Goal: Task Accomplishment & Management: Manage account settings

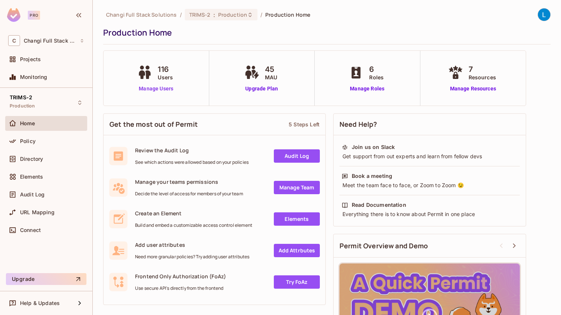
click at [150, 89] on link "Manage Users" at bounding box center [155, 89] width 41 height 8
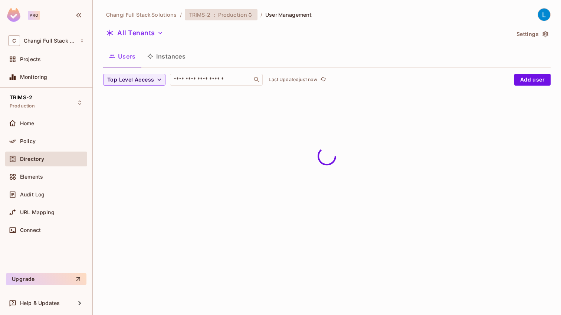
click at [231, 17] on span "Production" at bounding box center [232, 14] width 29 height 7
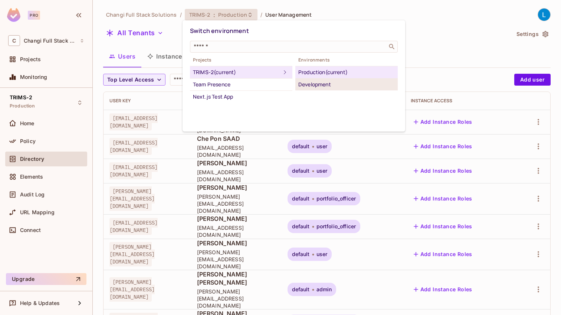
click at [314, 85] on div "Development" at bounding box center [346, 84] width 96 height 9
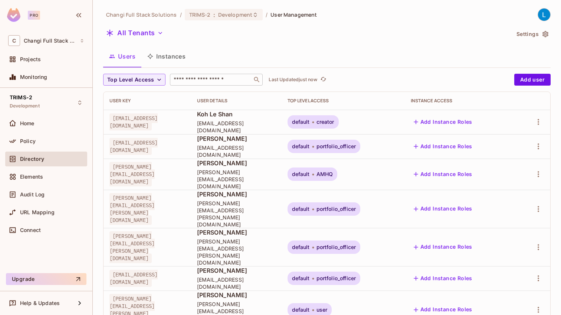
click at [224, 81] on input "text" at bounding box center [211, 79] width 78 height 7
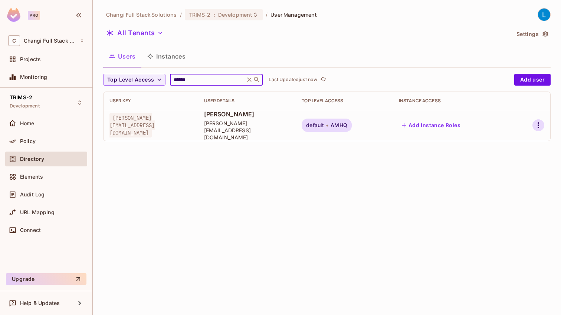
type input "******"
click at [538, 123] on icon "button" at bounding box center [537, 125] width 1 height 6
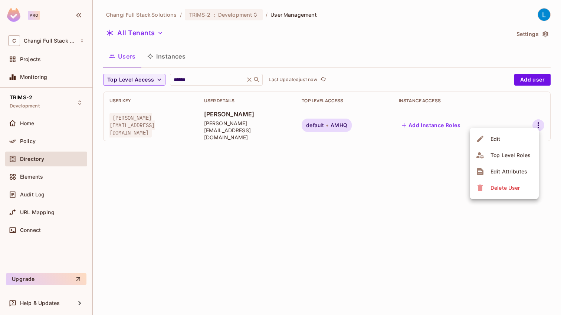
click at [513, 138] on li "Edit" at bounding box center [503, 139] width 69 height 16
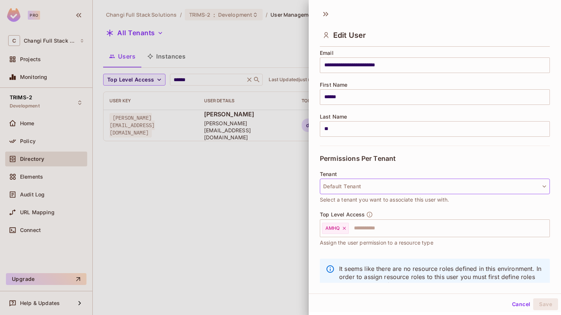
scroll to position [86, 0]
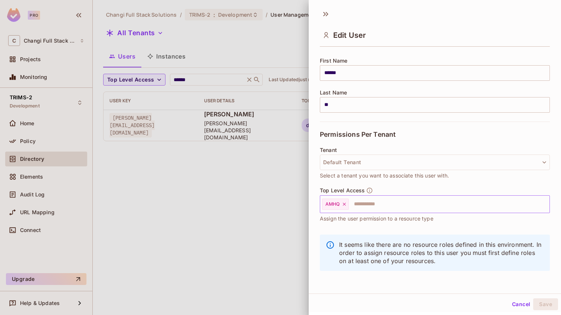
click at [344, 205] on icon at bounding box center [344, 204] width 5 height 5
click at [343, 205] on input "text" at bounding box center [428, 204] width 214 height 15
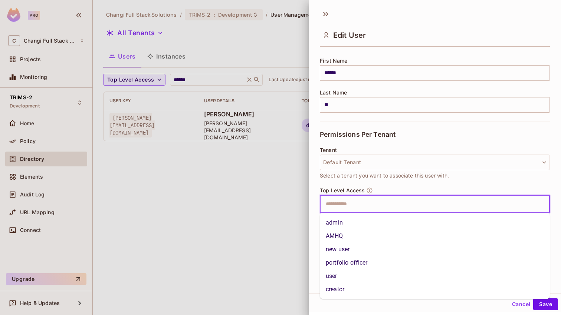
click at [363, 264] on li "portfolio officer" at bounding box center [435, 262] width 230 height 13
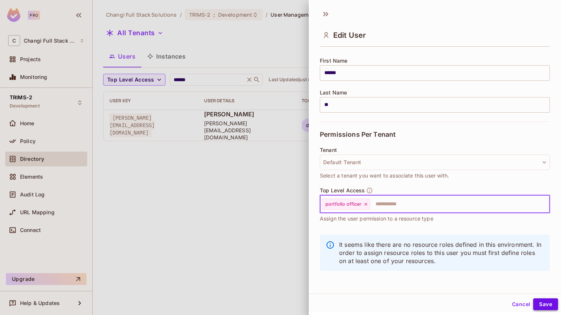
click at [545, 304] on button "Save" at bounding box center [545, 304] width 25 height 12
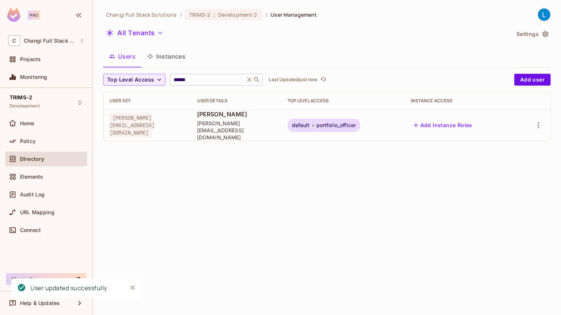
click at [248, 80] on icon at bounding box center [248, 79] width 7 height 7
